Goal: Task Accomplishment & Management: Complete application form

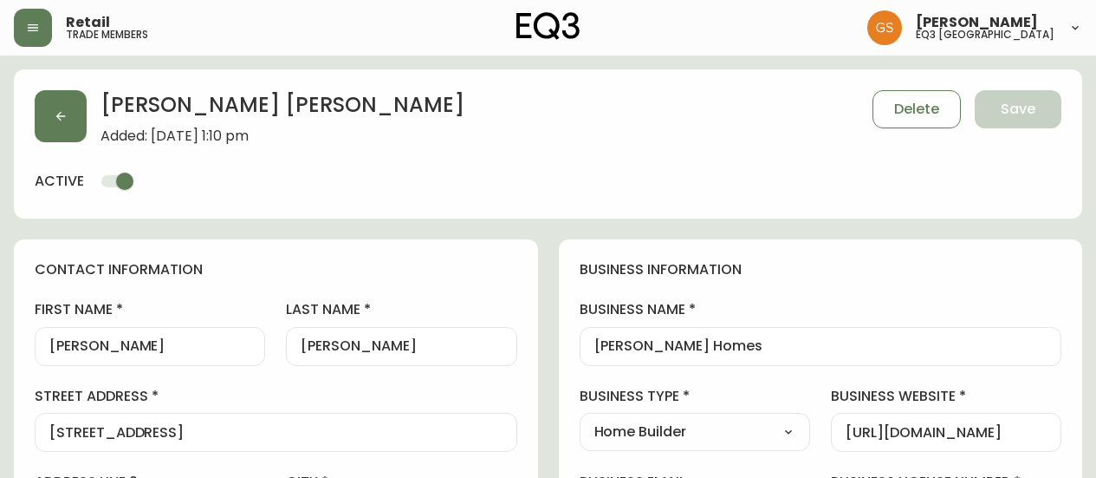
select select "ON"
select select "CA"
select select "CA_EN"
select select "Advertisement"
select select "Home Builder"
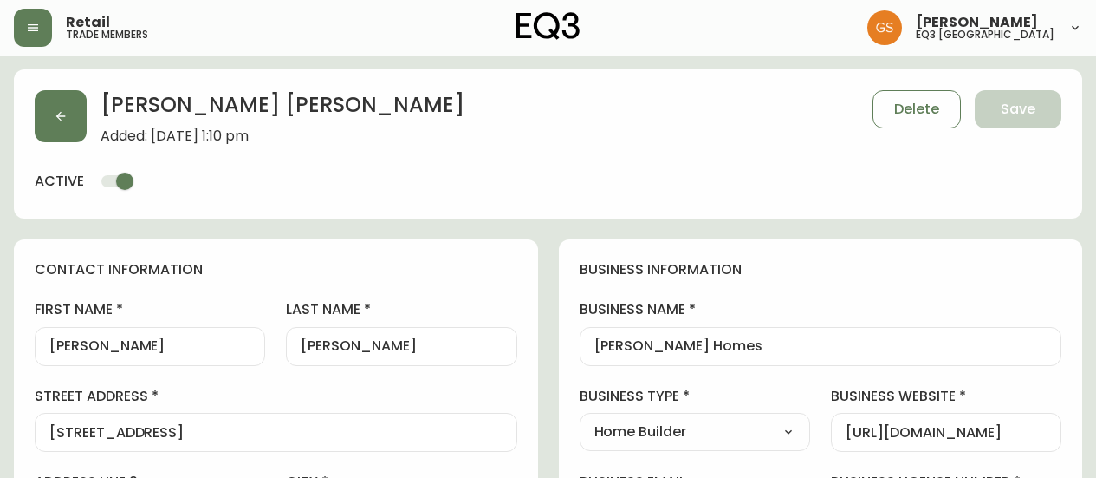
select select "cjw10z96q005b6gs00r6w7pwt"
select select "false"
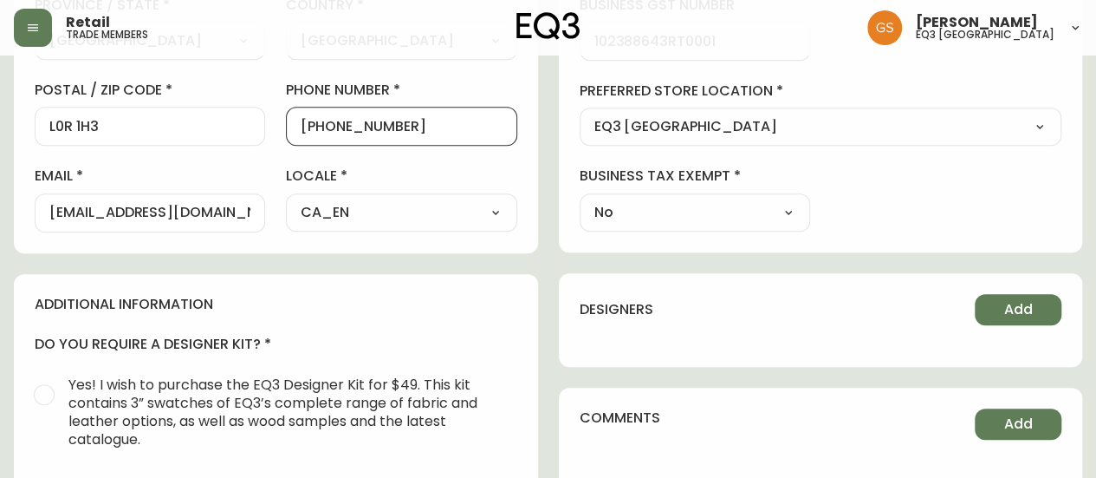
click at [186, 212] on input "[EMAIL_ADDRESS][DOMAIN_NAME]" at bounding box center [149, 213] width 201 height 16
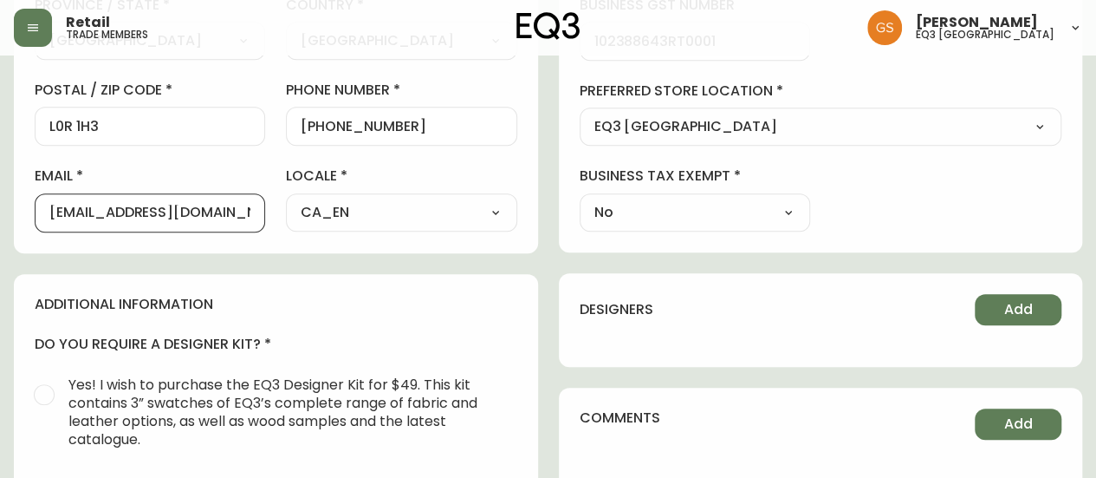
scroll to position [0, 74]
drag, startPoint x: 50, startPoint y: 209, endPoint x: 328, endPoint y: 213, distance: 277.4
